Goal: Task Accomplishment & Management: Complete application form

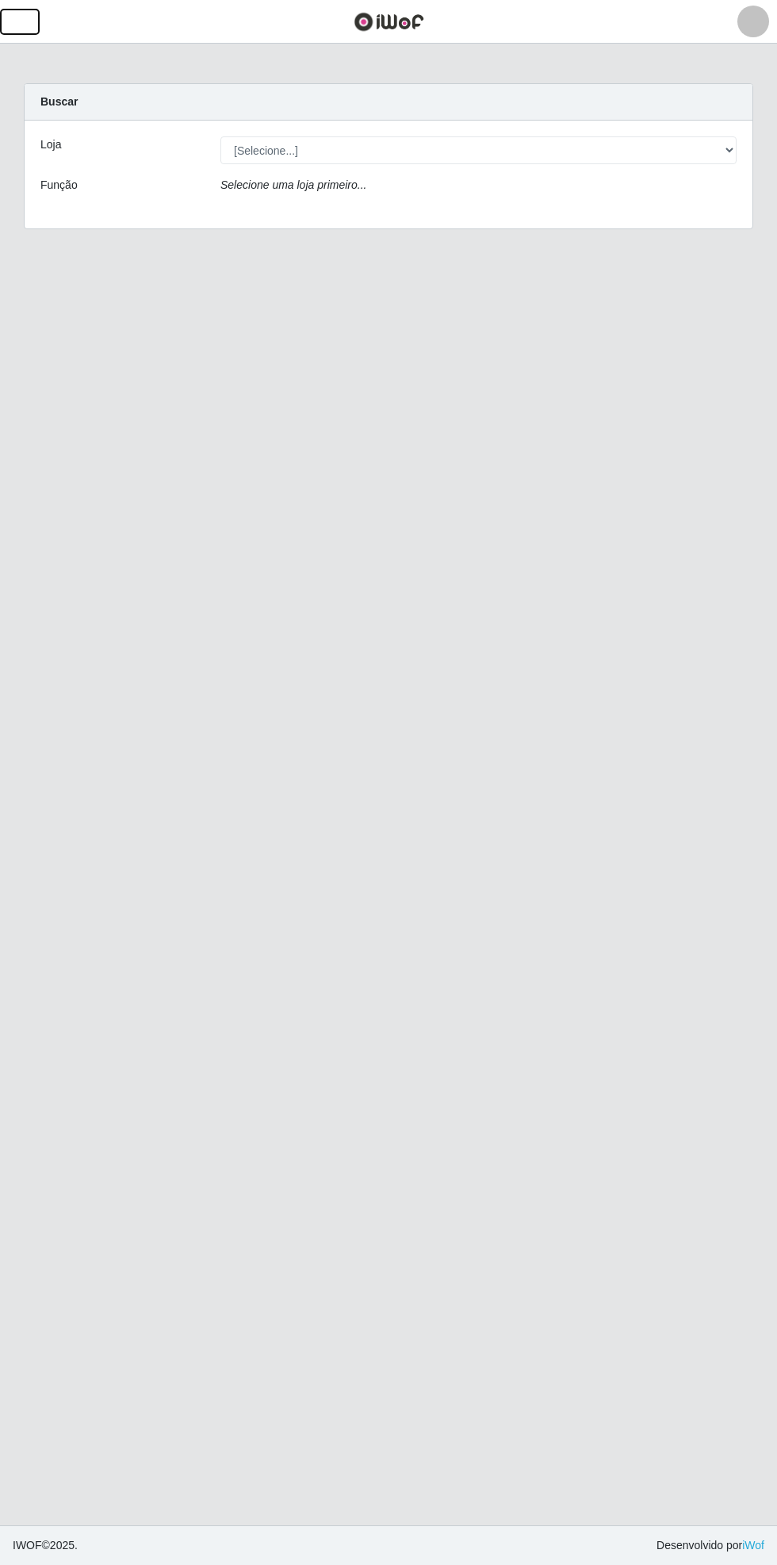
click at [33, 29] on button "button" at bounding box center [20, 22] width 40 height 26
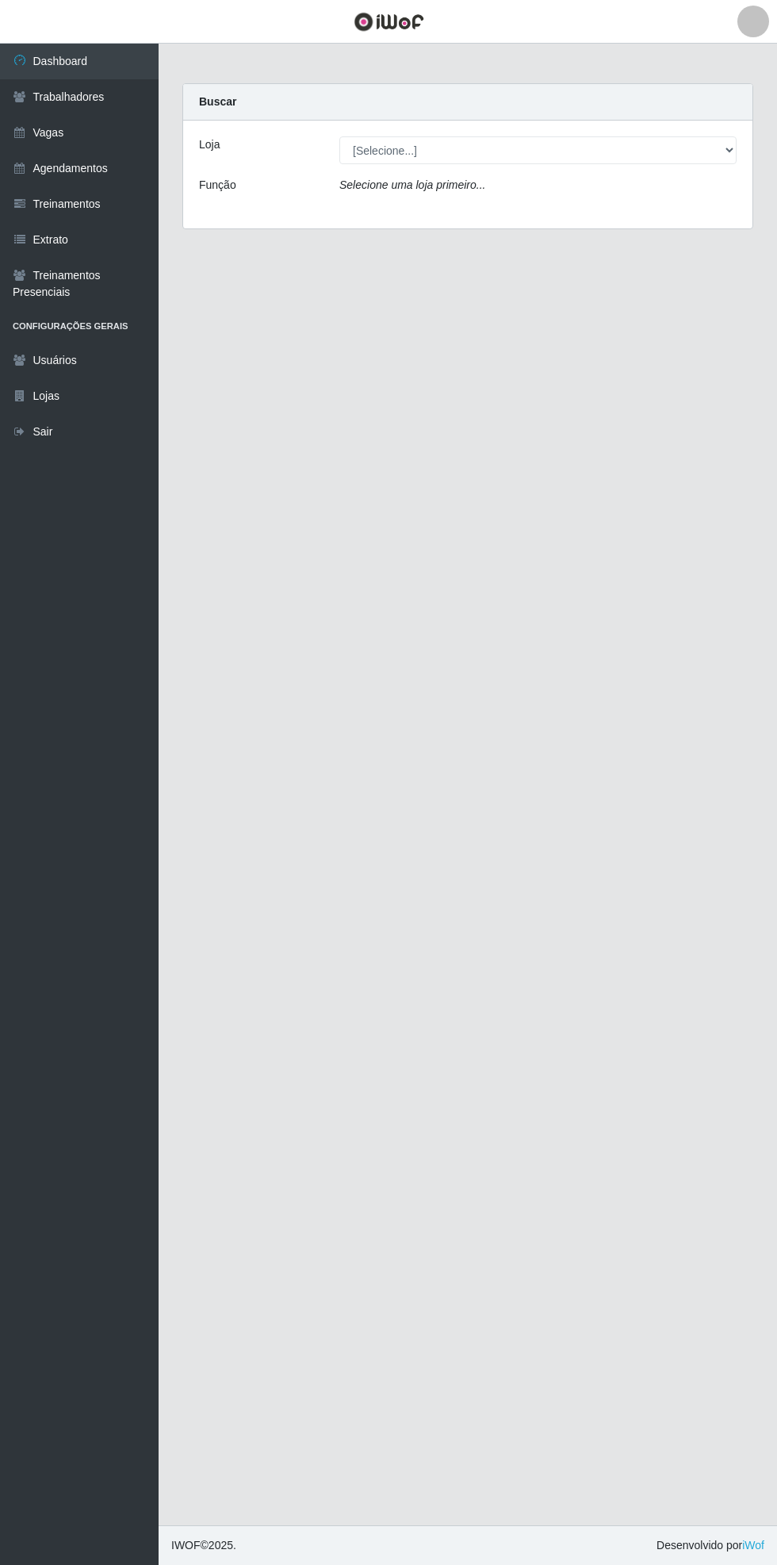
click at [120, 130] on link "Vagas" at bounding box center [79, 133] width 159 height 36
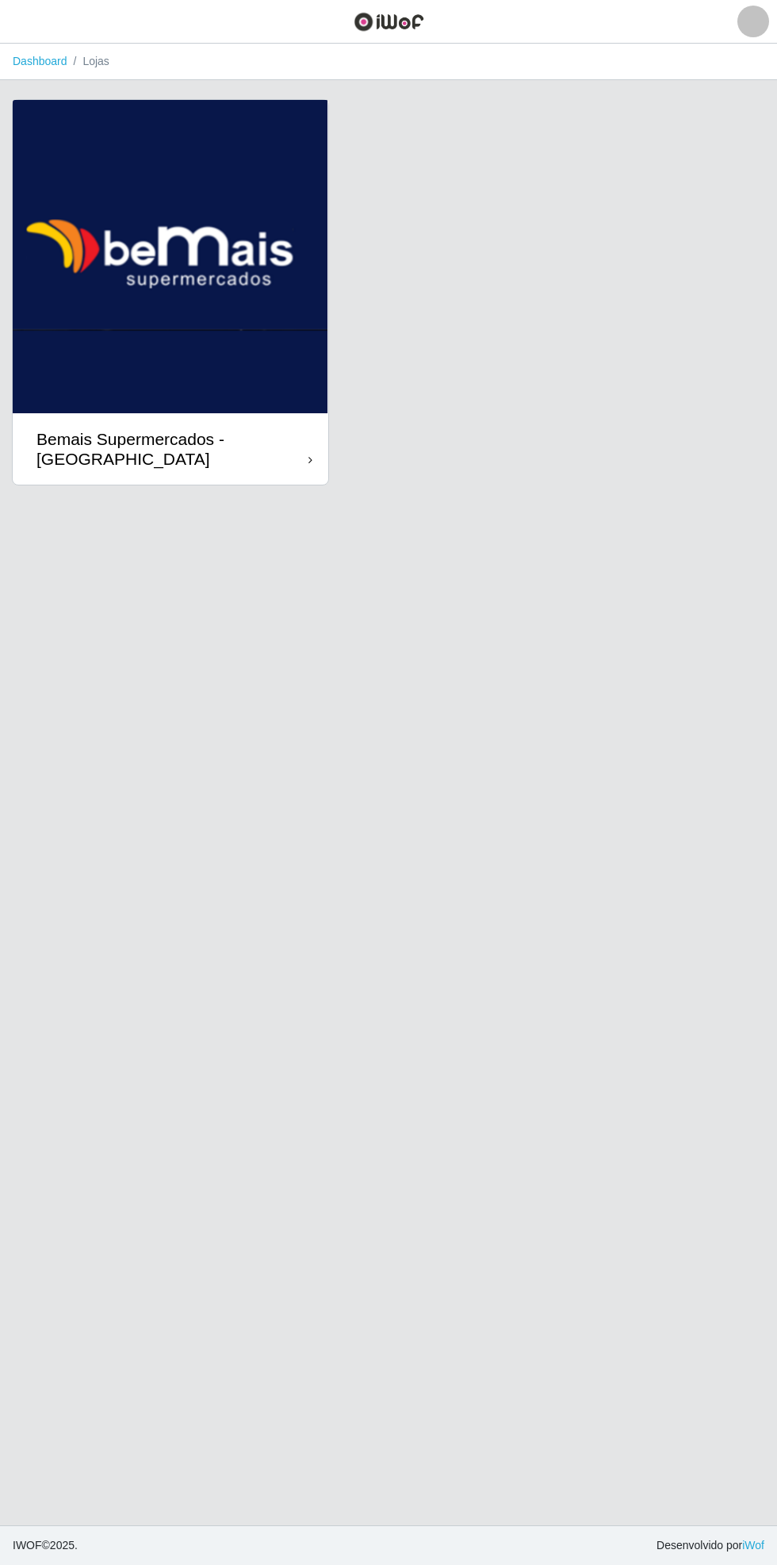
click at [315, 443] on div "Bemais Supermercados - [GEOGRAPHIC_DATA]" at bounding box center [171, 448] width 316 height 71
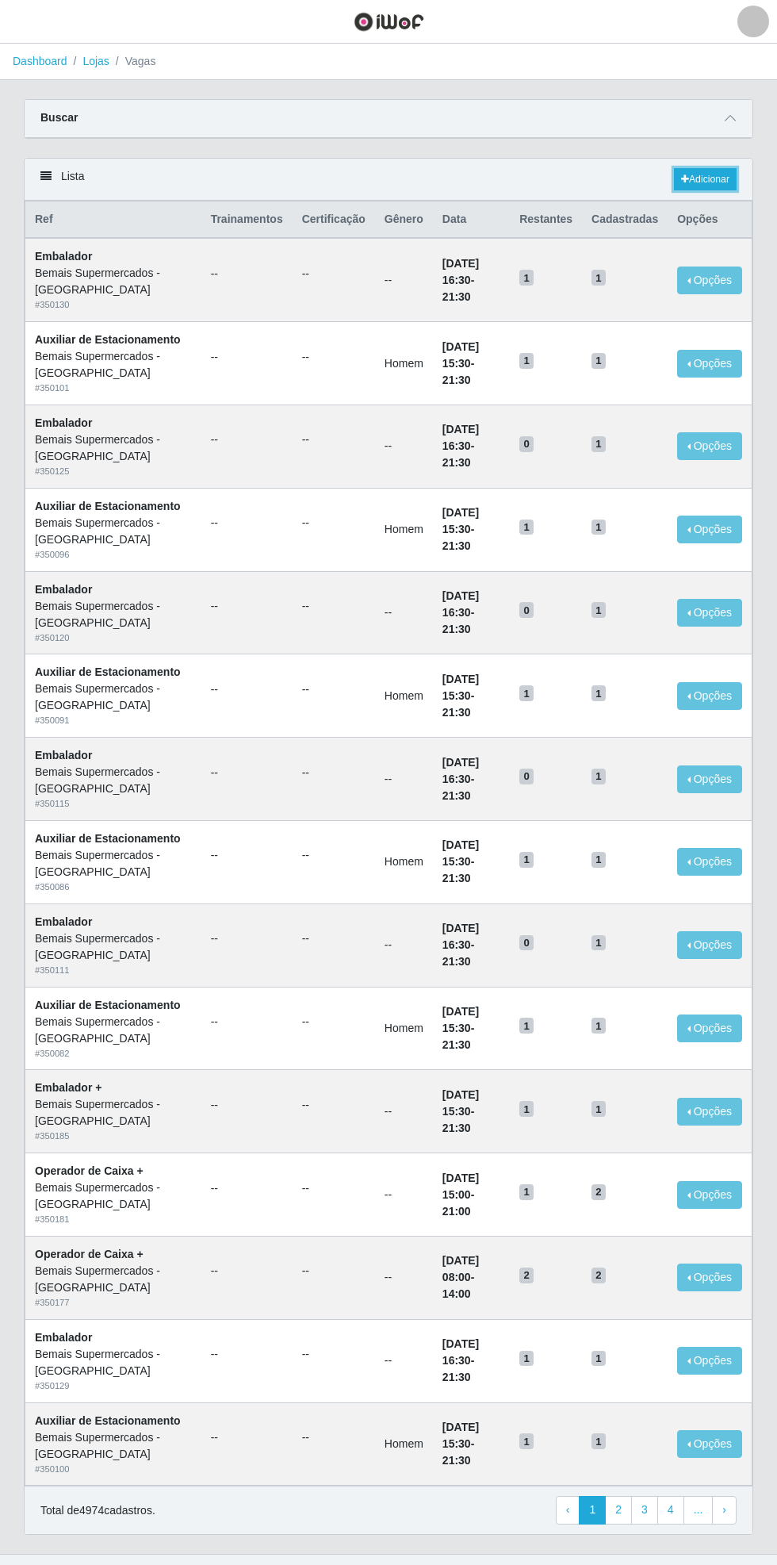
click at [703, 182] on link "Adicionar" at bounding box center [705, 179] width 63 height 22
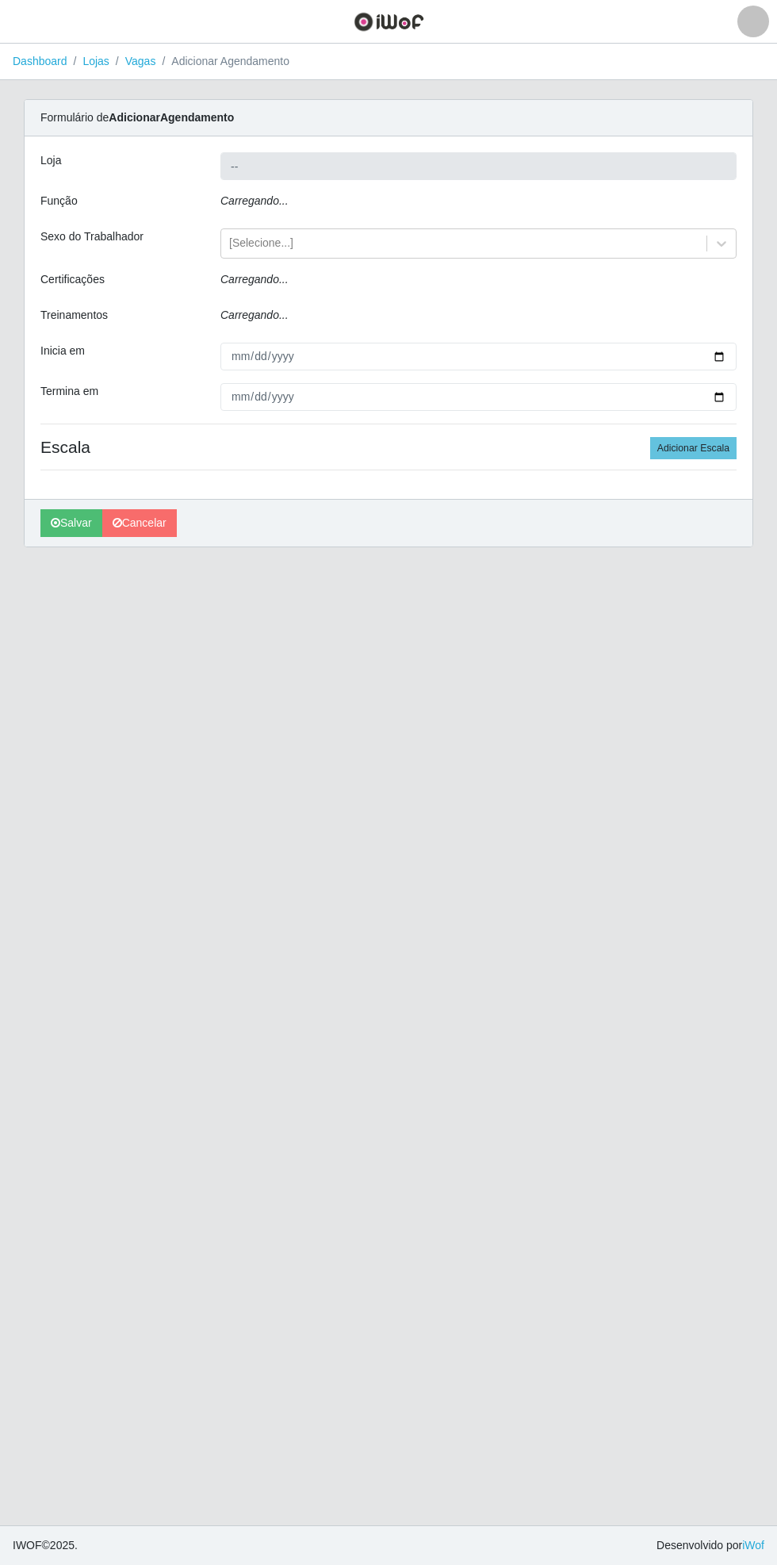
type input "Bemais Supermercados - [GEOGRAPHIC_DATA]"
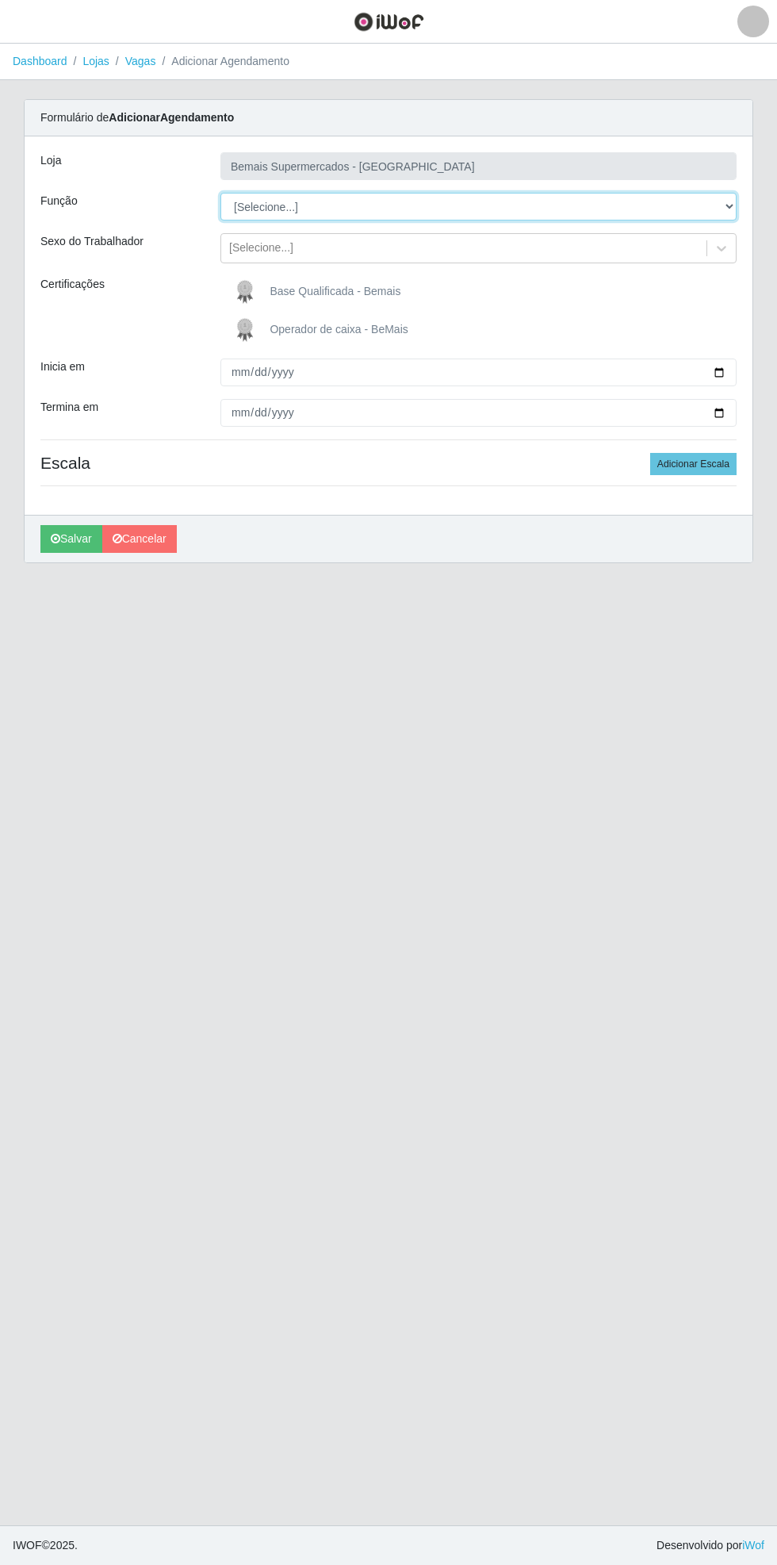
click at [733, 203] on select "[Selecione...] ASG ASG + ASG ++ Auxiliar de Estacionamento Auxiliar de Estacion…" at bounding box center [479, 207] width 516 height 28
select select "22"
click at [221, 193] on select "[Selecione...] ASG ASG + ASG ++ Auxiliar de Estacionamento Auxiliar de Estacion…" at bounding box center [479, 207] width 516 height 28
click at [285, 328] on span "Operador de caixa - BeMais" at bounding box center [339, 329] width 138 height 13
click at [0, 0] on input "Operador de caixa - BeMais" at bounding box center [0, 0] width 0 height 0
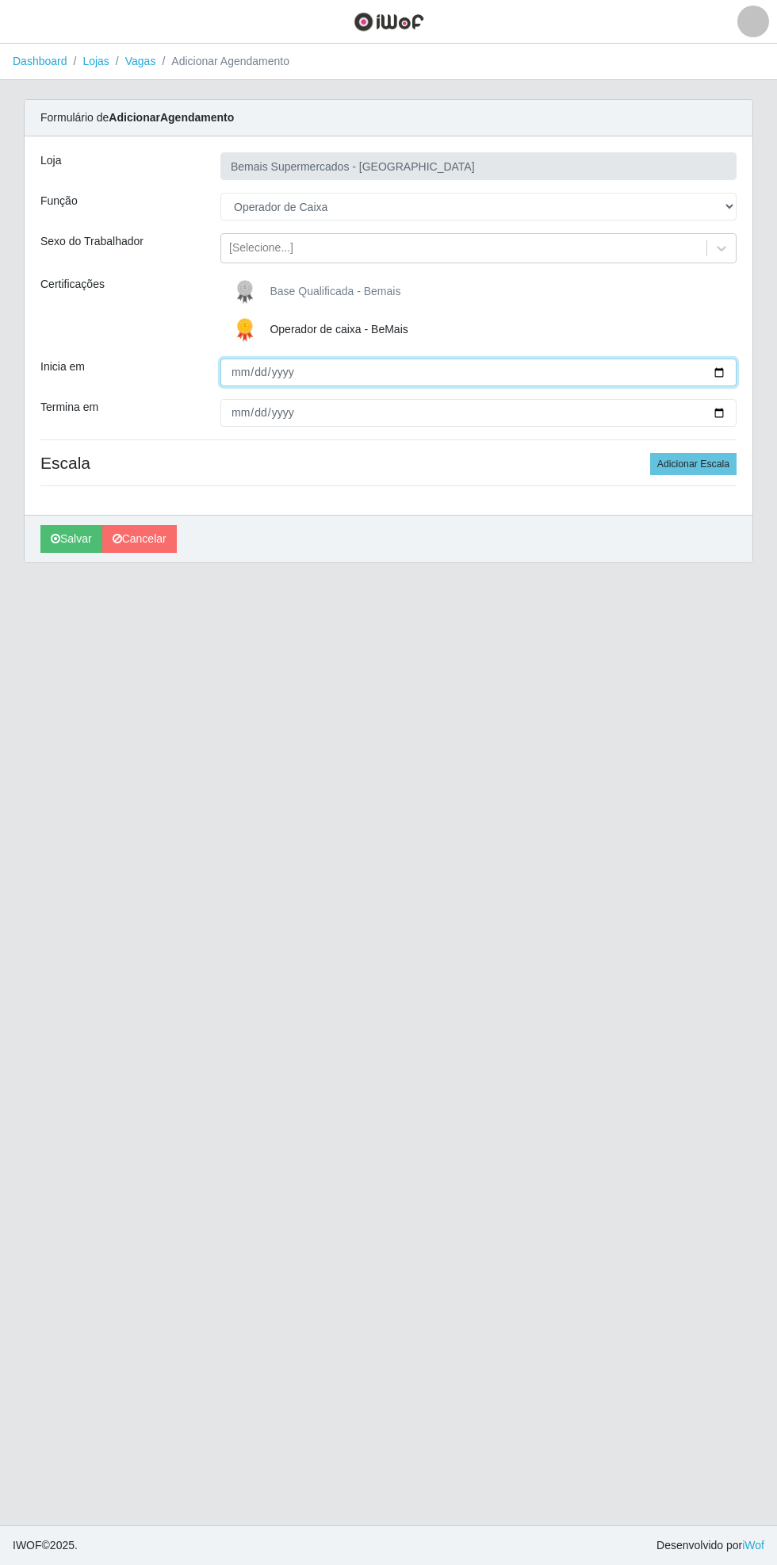
click at [731, 359] on input "Inicia em" at bounding box center [479, 373] width 516 height 28
type input "[DATE]"
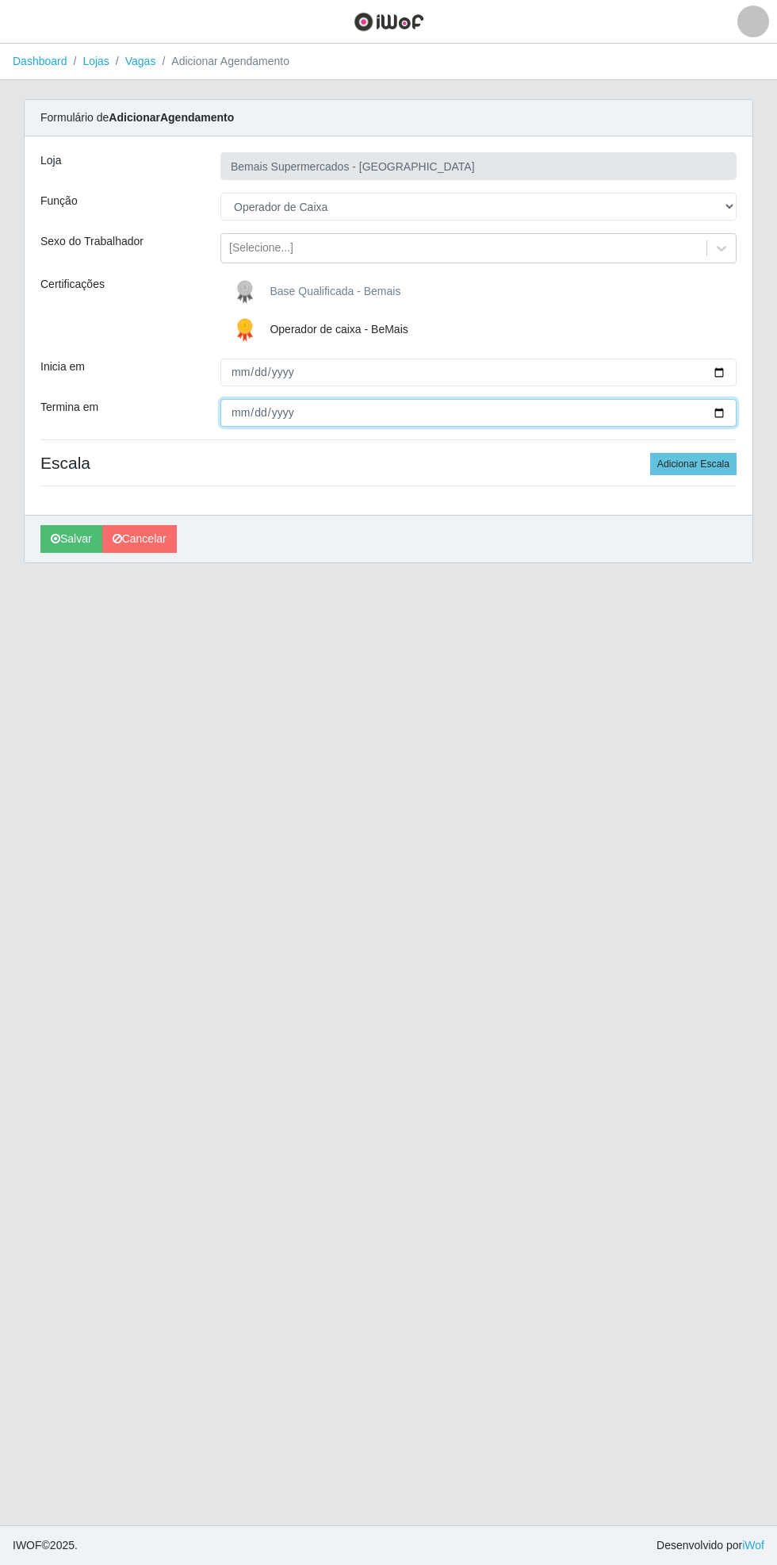
click at [729, 414] on input "Termina em" at bounding box center [479, 413] width 516 height 28
type input "[DATE]"
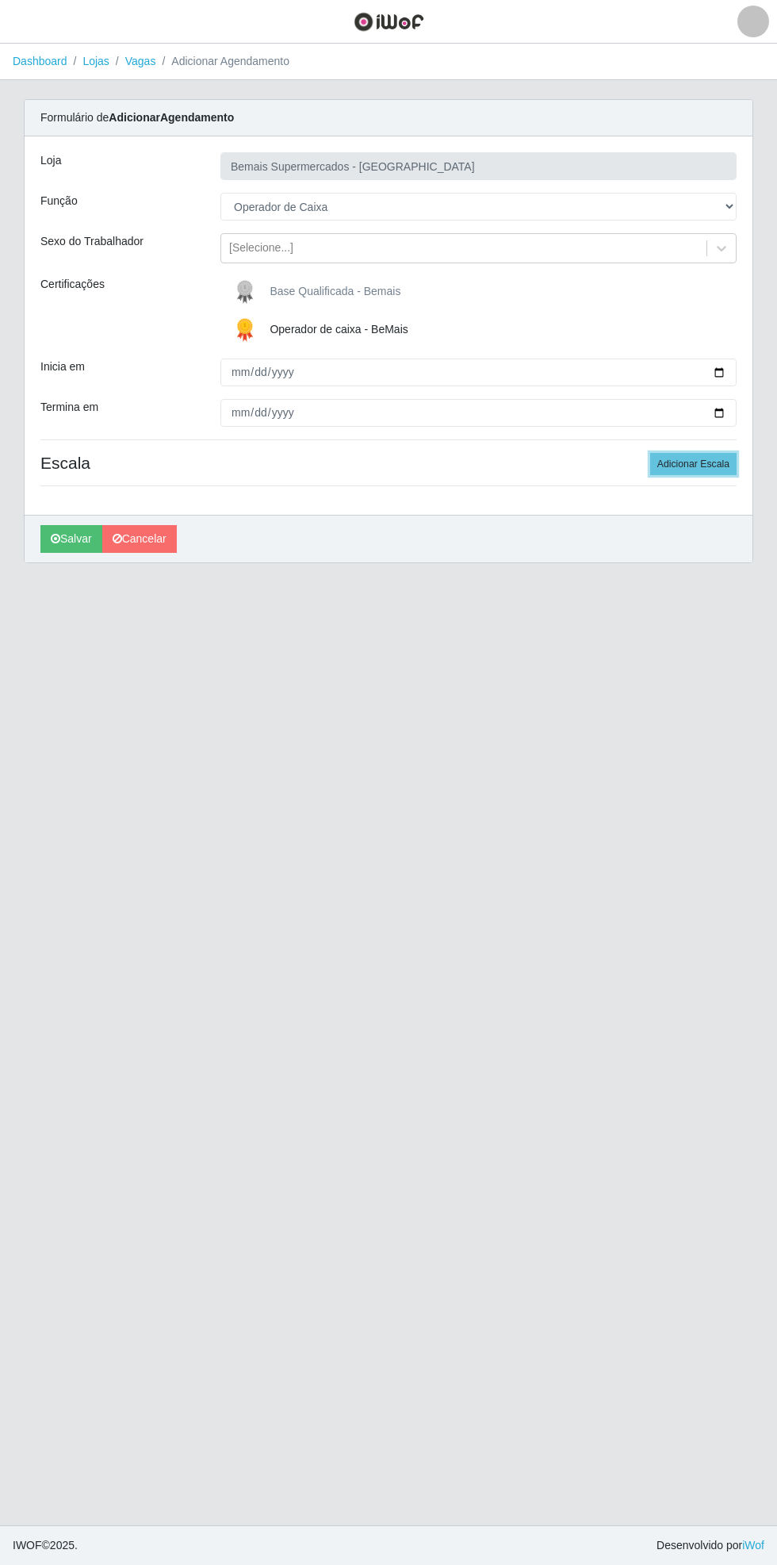
click at [712, 460] on button "Adicionar Escala" at bounding box center [694, 464] width 86 height 22
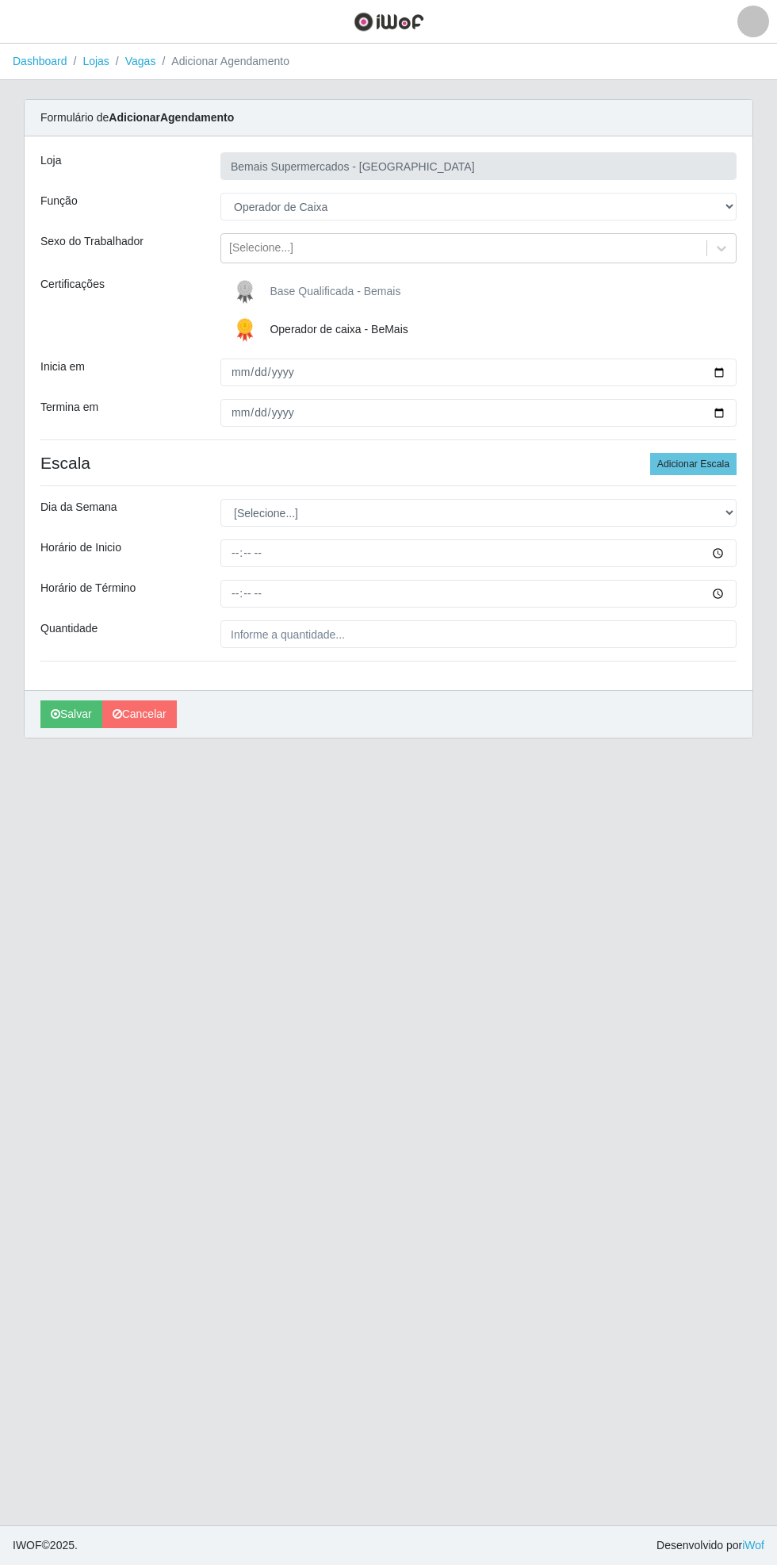
click at [753, 503] on div "Formulário de Adicionar Agendamento Loja Bemais Supermercados - [GEOGRAPHIC_DAT…" at bounding box center [389, 418] width 730 height 639
click at [733, 512] on select "[Selecione...] Segunda Terça Quarta Quinta Sexta Sábado Domingo" at bounding box center [479, 513] width 516 height 28
select select "1"
click at [221, 499] on select "[Selecione...] Segunda Terça Quarta Quinta Sexta Sábado Domingo" at bounding box center [479, 513] width 516 height 28
click at [731, 552] on input "Horário de Inicio" at bounding box center [479, 553] width 516 height 28
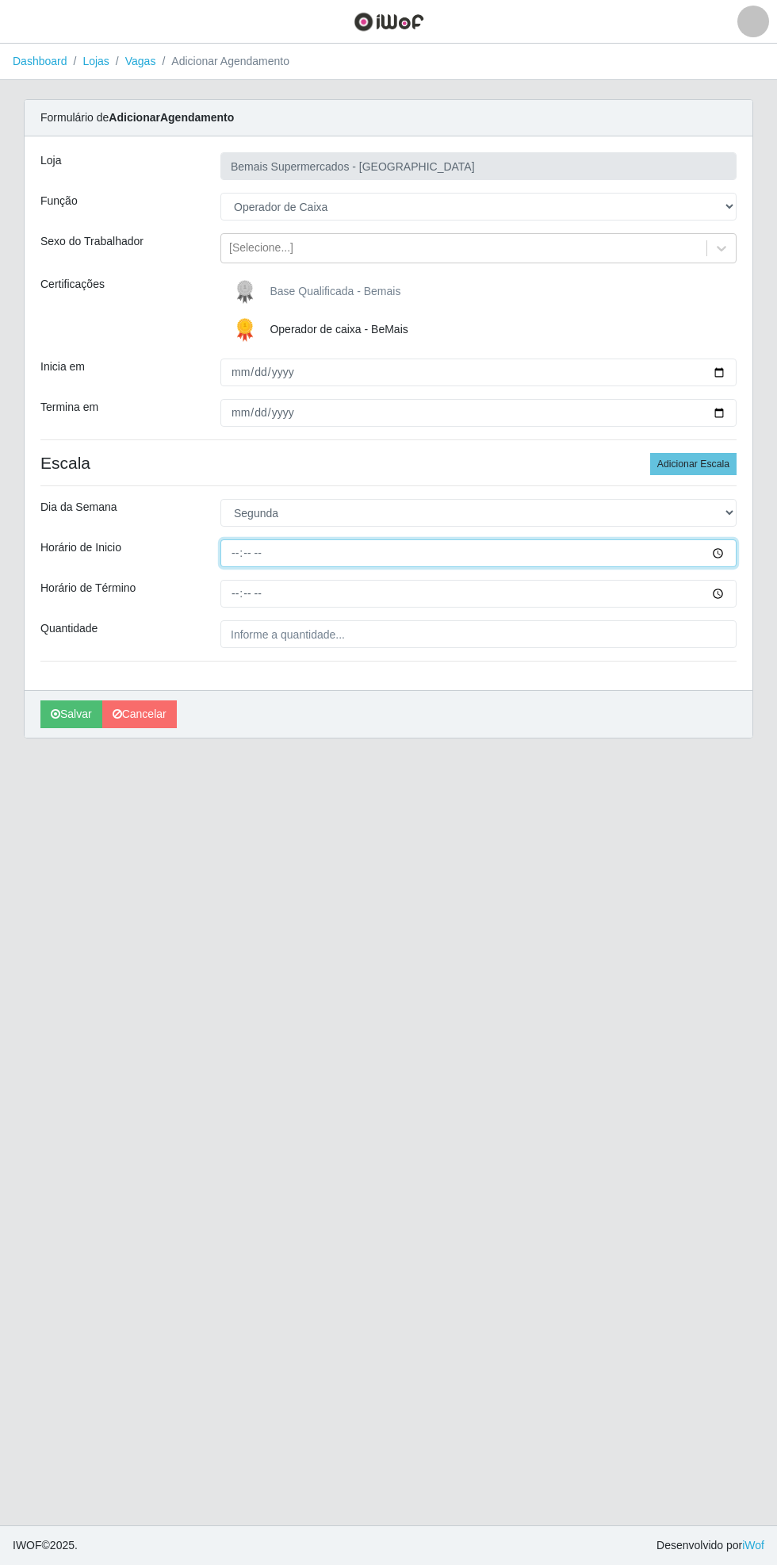
type input "16:00"
click at [724, 601] on input "Horário de Término" at bounding box center [479, 594] width 516 height 28
type input "21:00"
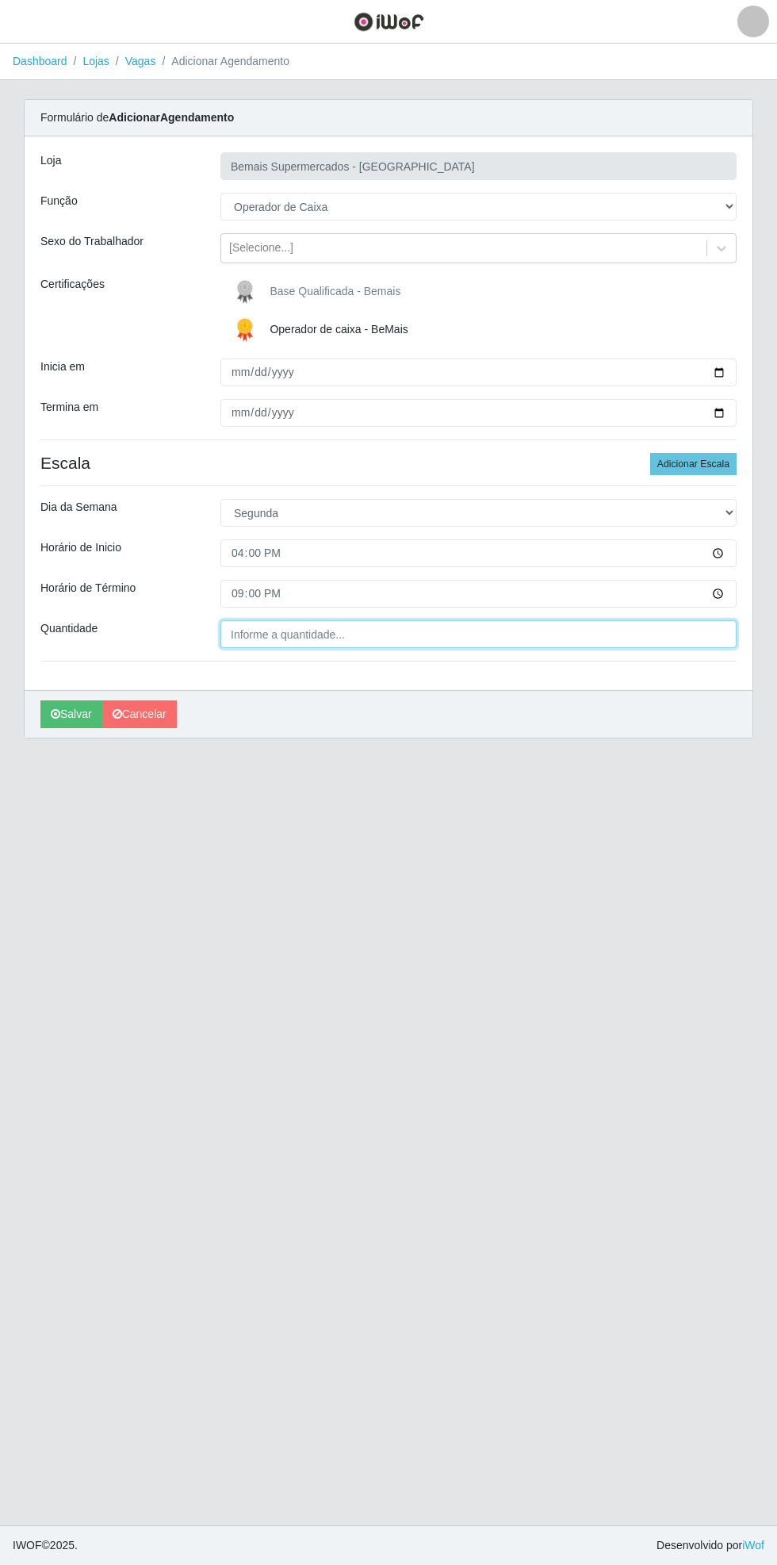
click at [311, 633] on input "Quantidade" at bounding box center [479, 634] width 516 height 28
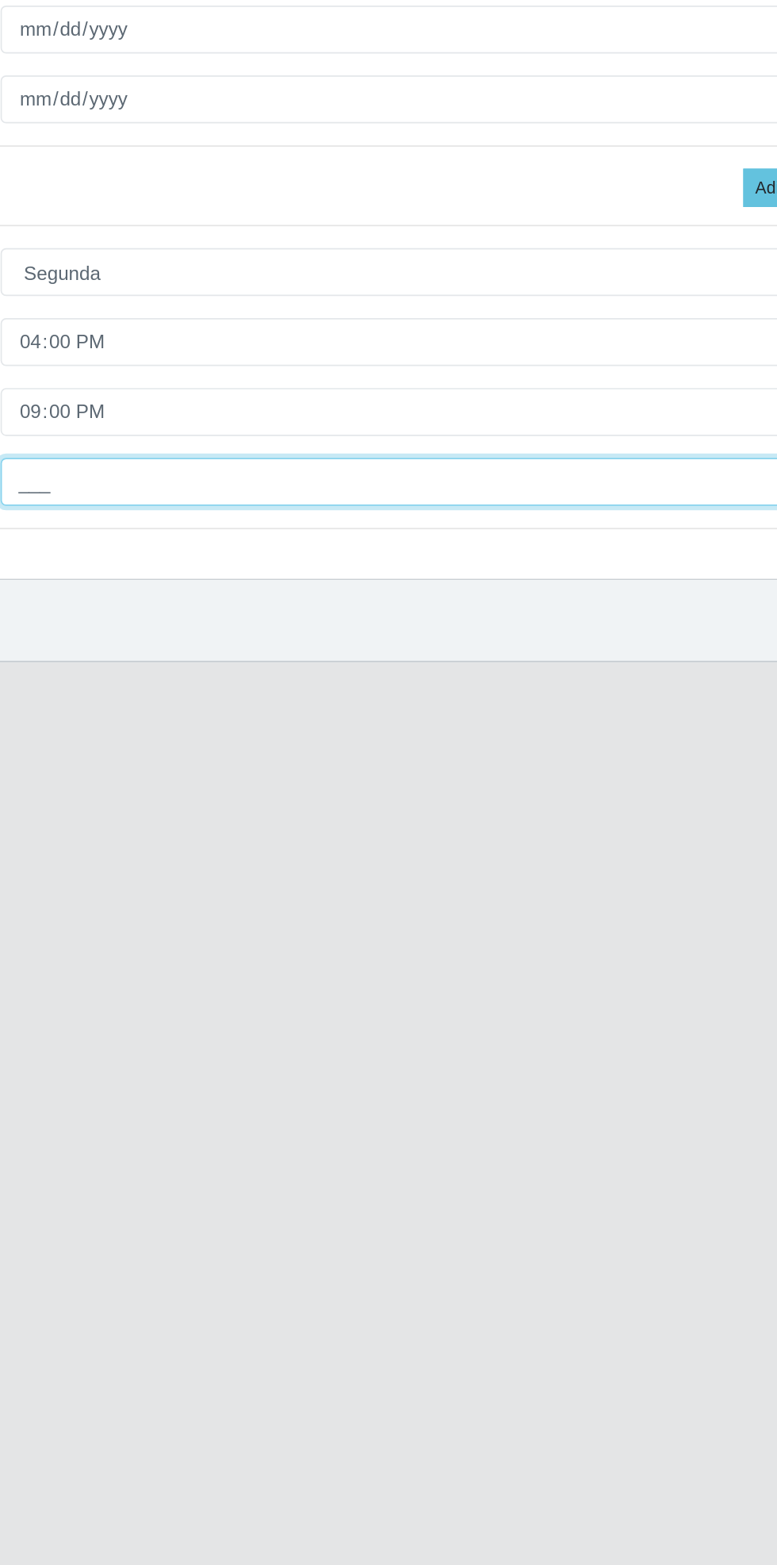
type input "1__"
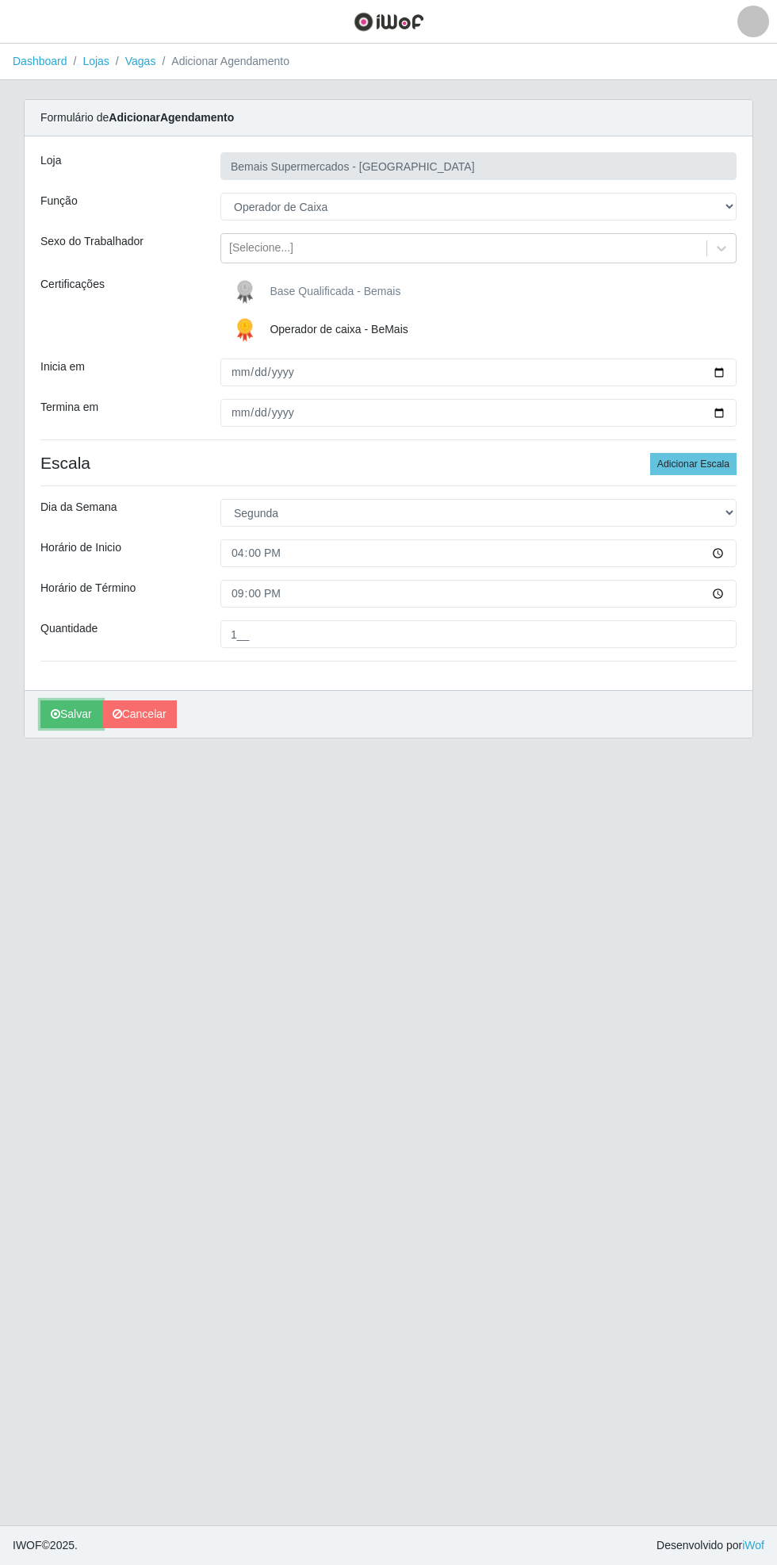
click at [67, 711] on button "Salvar" at bounding box center [71, 715] width 62 height 28
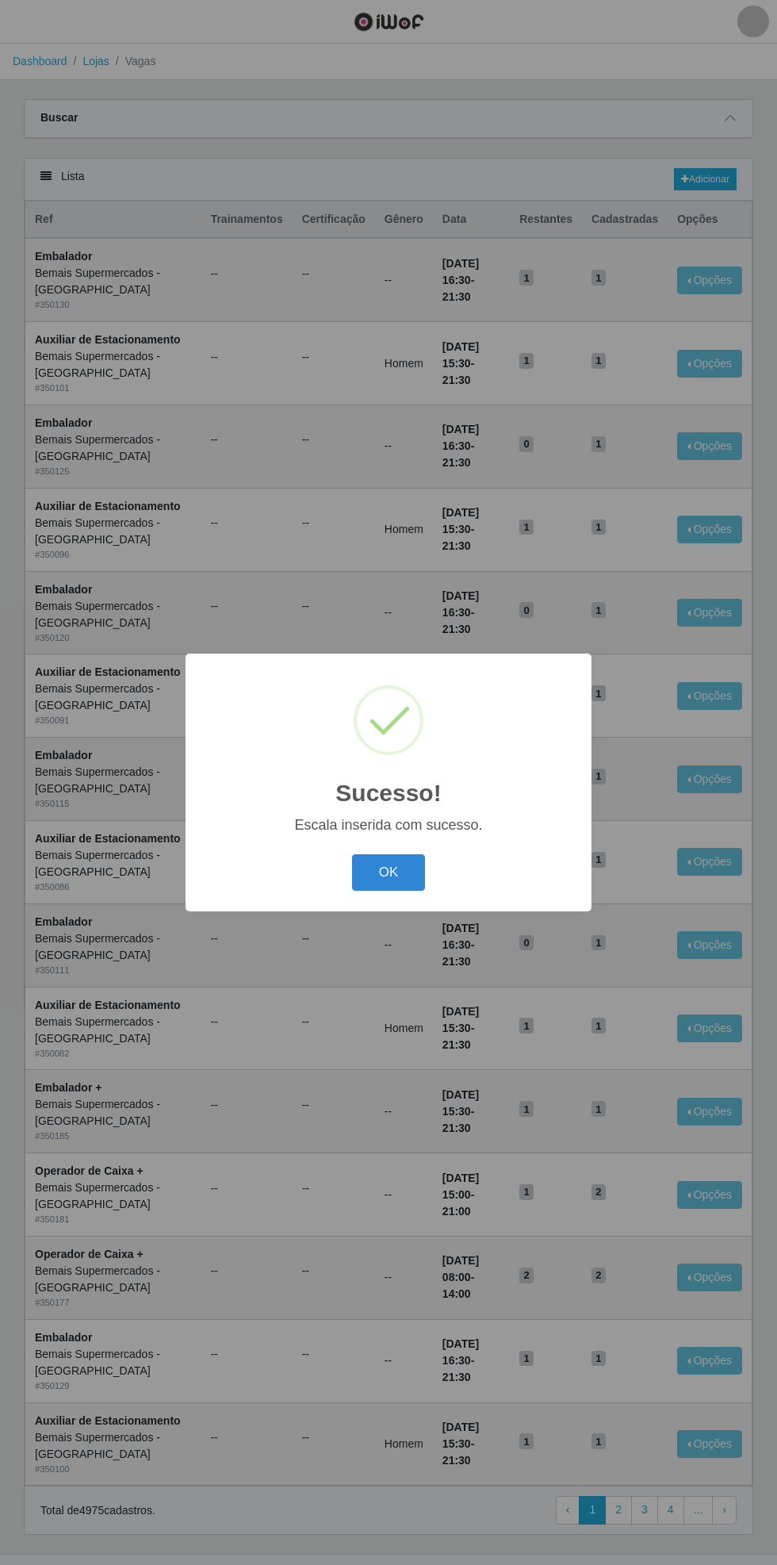
click at [390, 867] on button "OK" at bounding box center [389, 872] width 74 height 37
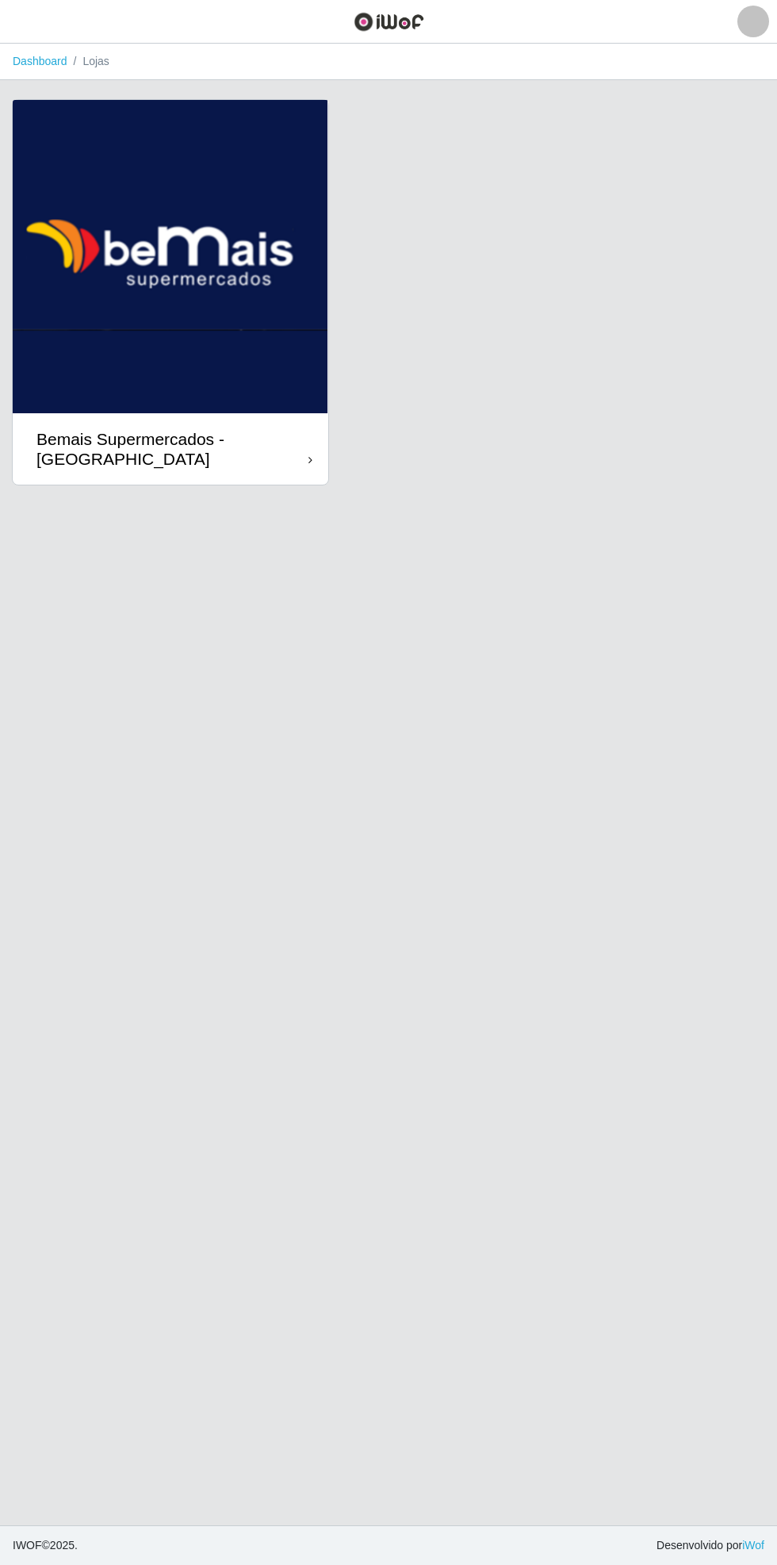
click at [49, 56] on link "Dashboard" at bounding box center [40, 61] width 55 height 13
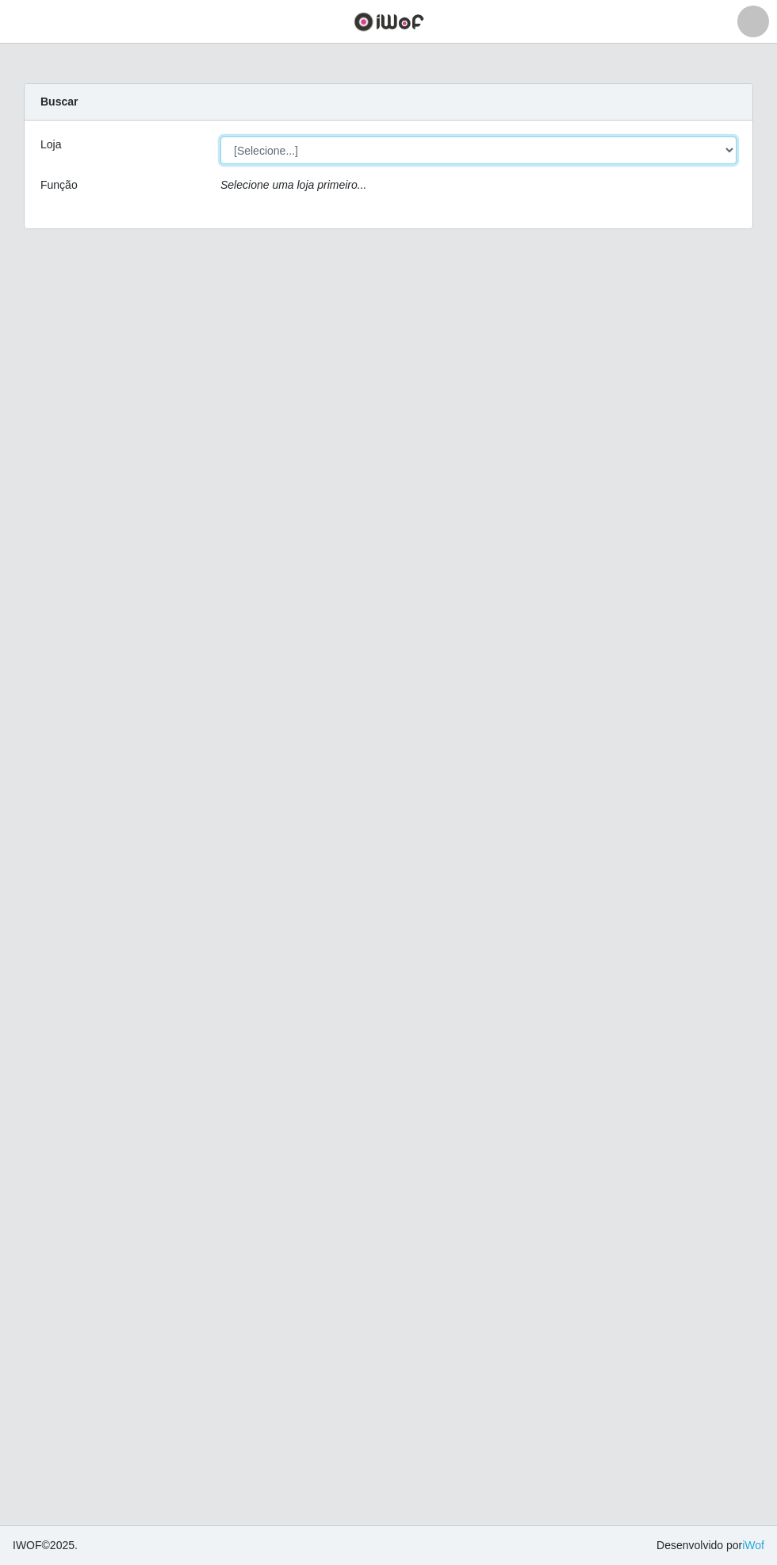
click at [730, 150] on select "[Selecione...] Bemais Supermercados - [GEOGRAPHIC_DATA]" at bounding box center [479, 150] width 516 height 28
select select "250"
click at [221, 136] on select "[Selecione...] Bemais Supermercados - [GEOGRAPHIC_DATA]" at bounding box center [479, 150] width 516 height 28
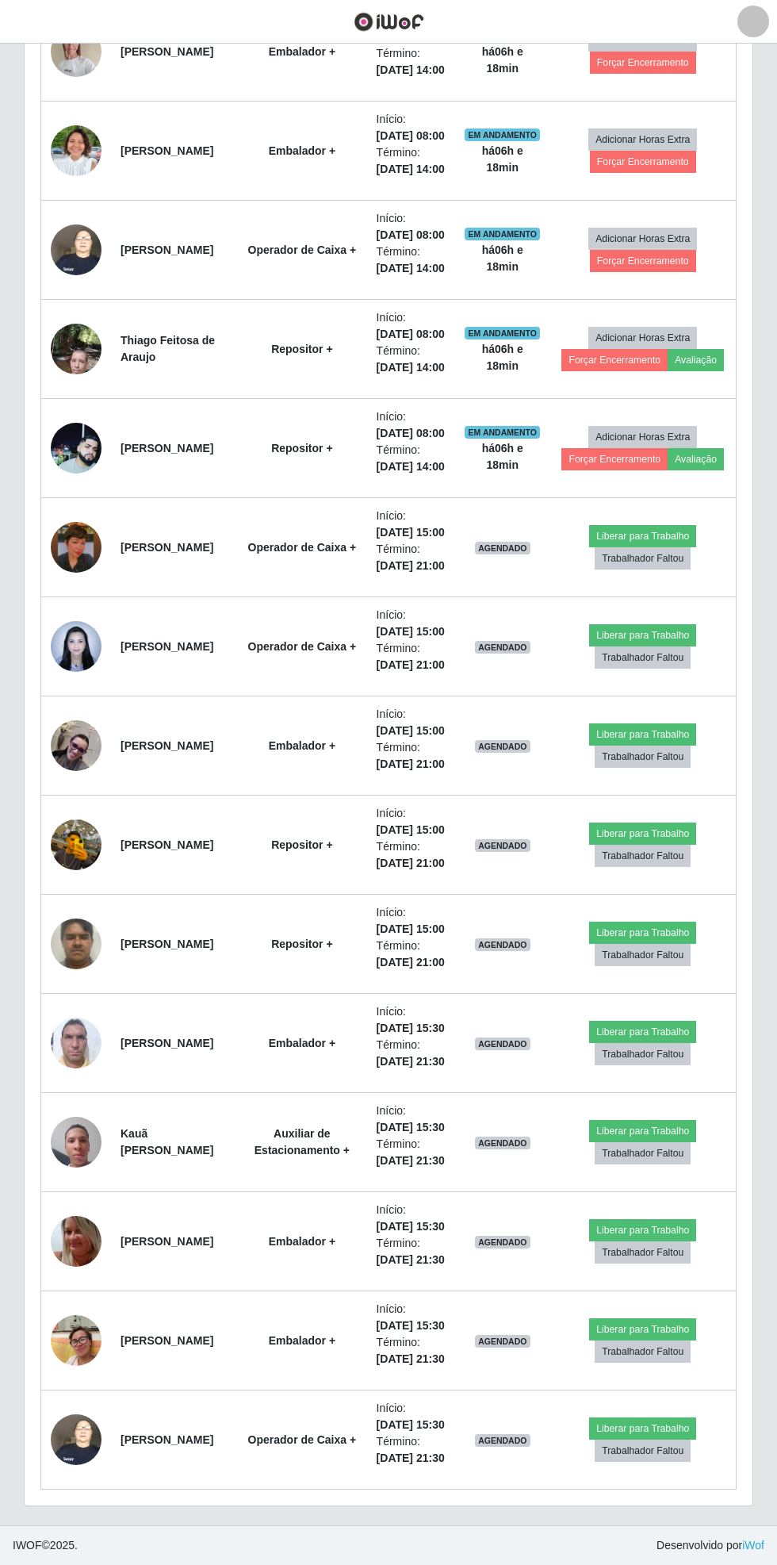
scroll to position [1453, 0]
